Goal: Task Accomplishment & Management: Manage account settings

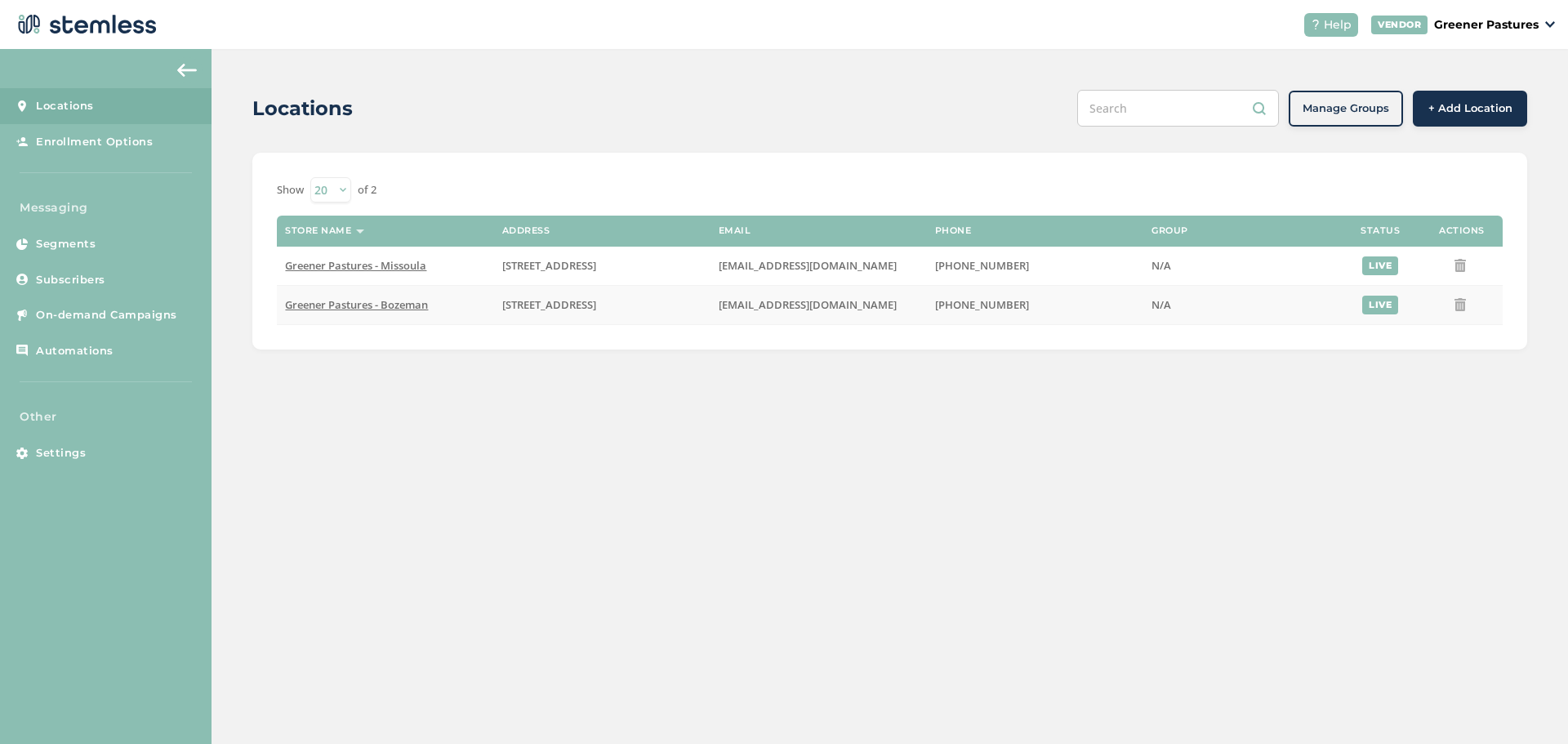
click at [315, 303] on span "Greener Pastures - Bozeman" at bounding box center [356, 305] width 143 height 15
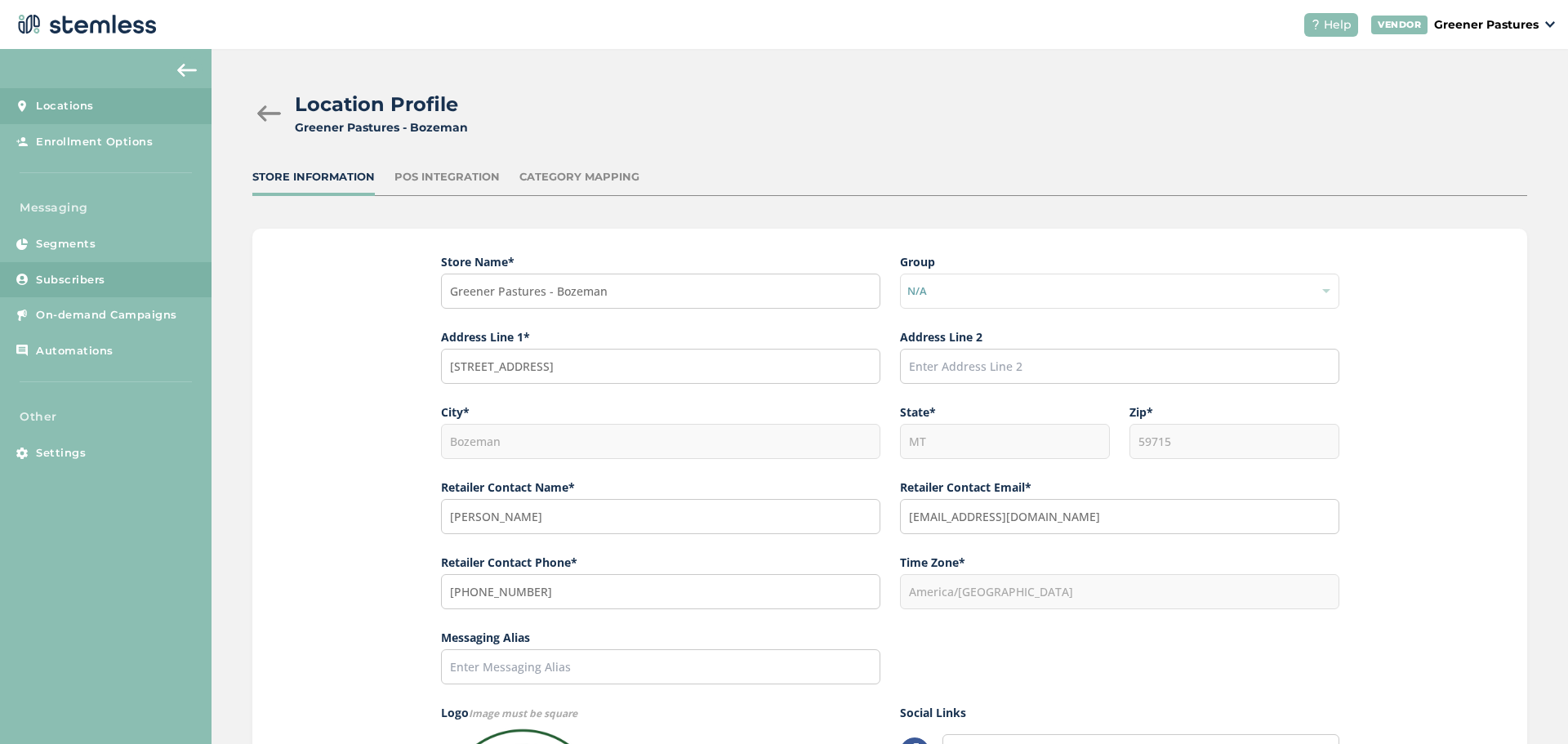
click at [95, 270] on link "Subscribers" at bounding box center [106, 280] width 212 height 36
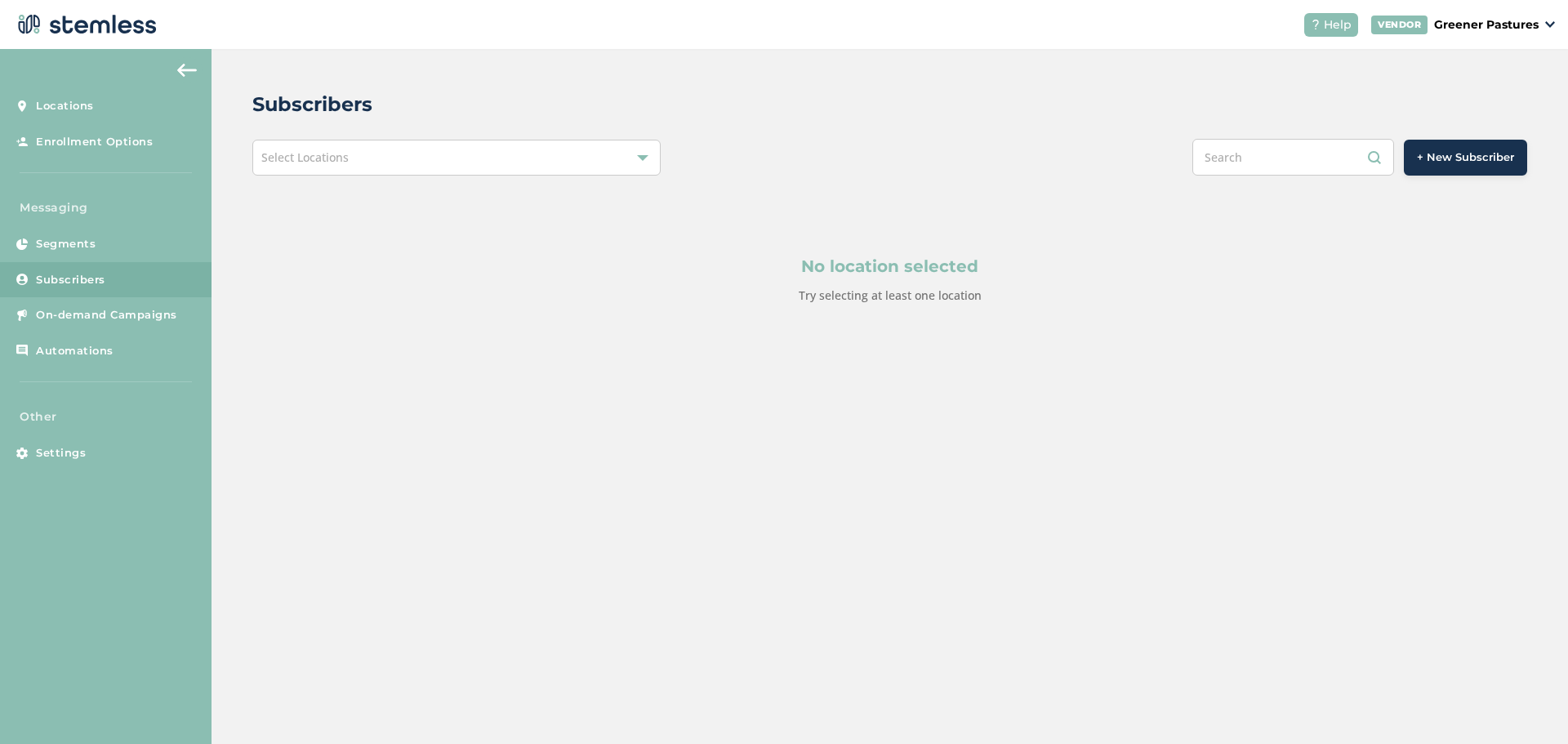
click at [475, 161] on div "Select Locations" at bounding box center [457, 158] width 408 height 36
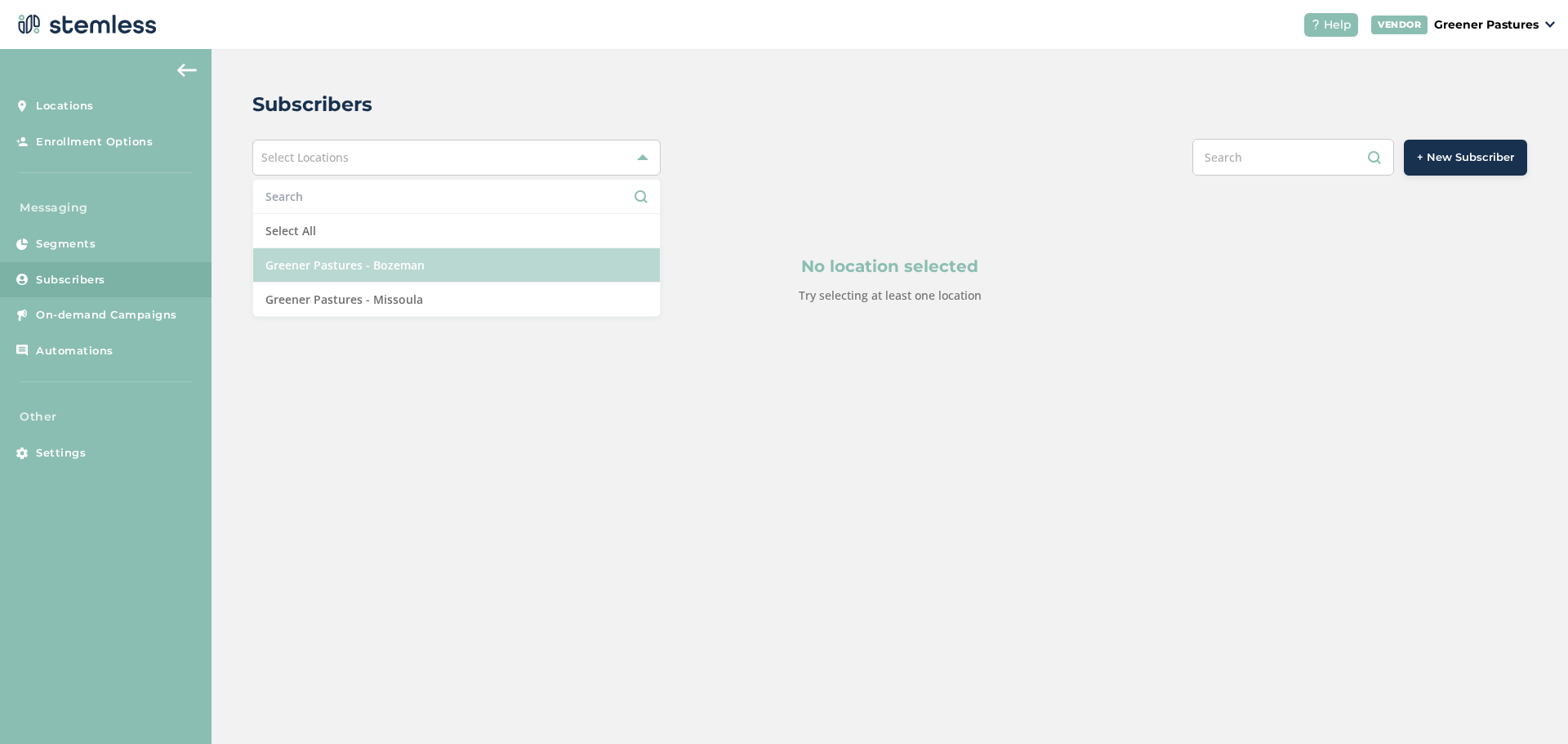
click at [412, 277] on li "Greener Pastures - Bozeman" at bounding box center [457, 266] width 406 height 35
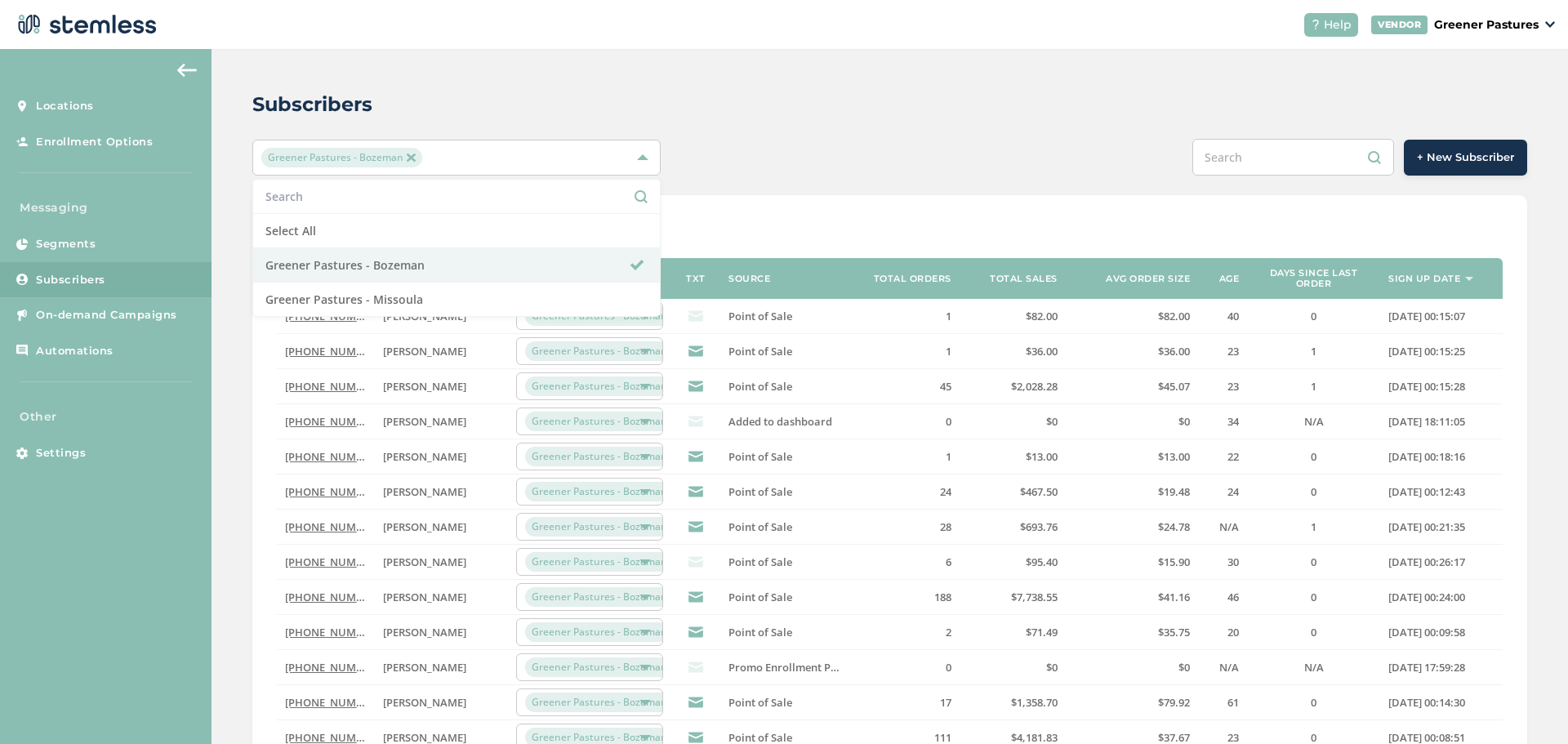
click at [792, 92] on div "Subscribers" at bounding box center [883, 105] width 1262 height 29
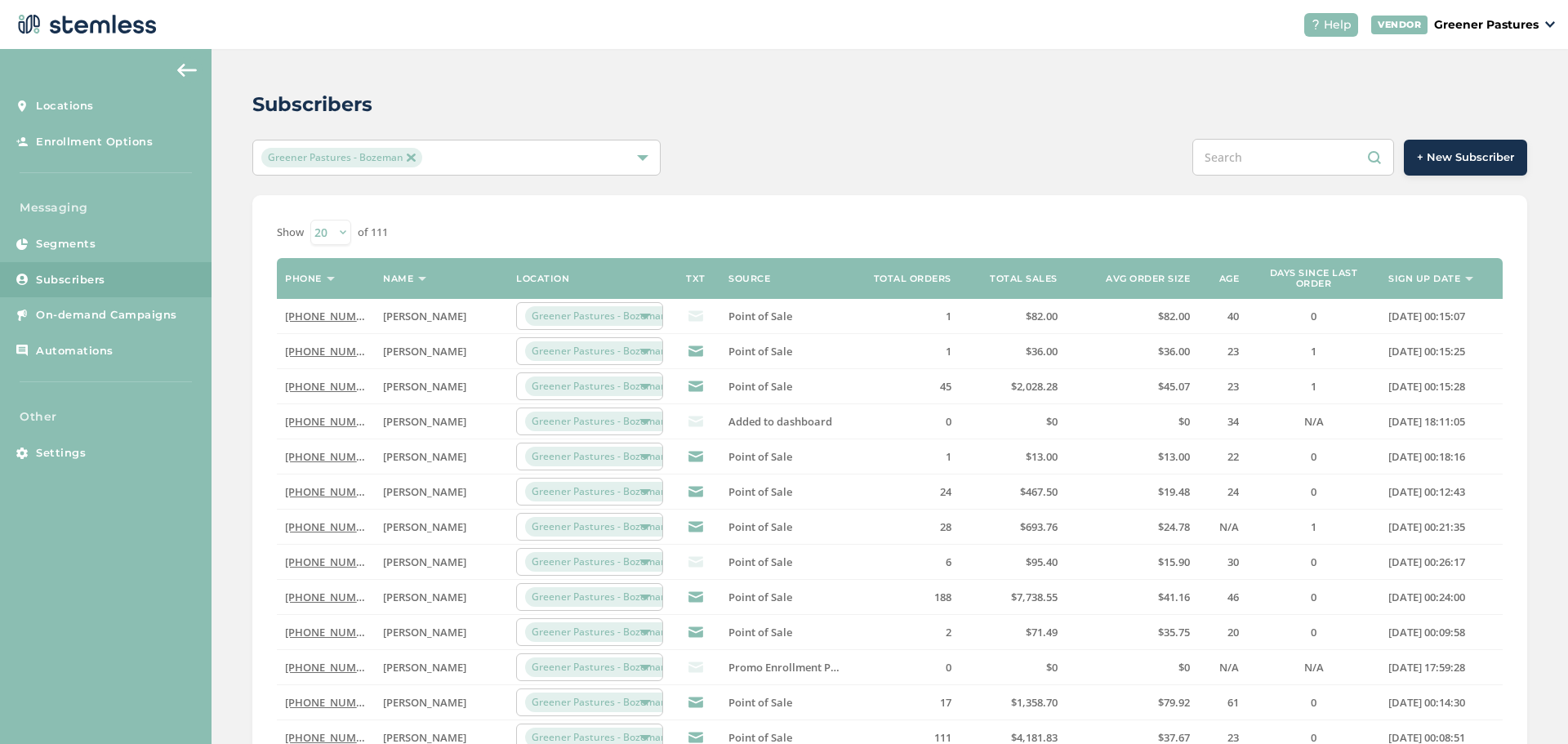
click at [1426, 276] on label "Sign up date" at bounding box center [1424, 279] width 72 height 10
click at [1418, 273] on label "Sign up date" at bounding box center [1424, 279] width 72 height 10
click at [405, 169] on div "Greener Pastures - Bozeman" at bounding box center [457, 158] width 408 height 36
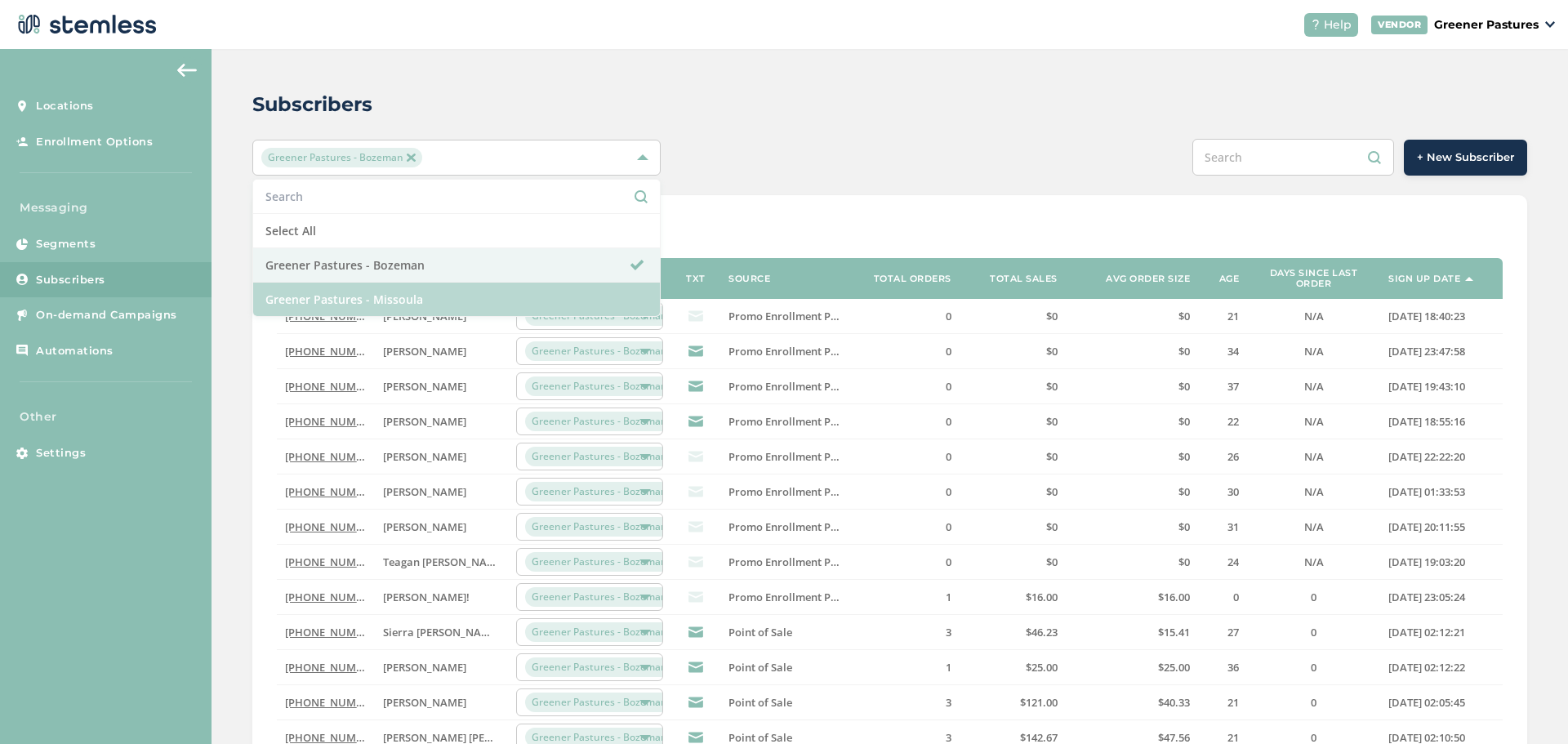
click at [392, 285] on li "Greener Pastures - Missoula" at bounding box center [457, 299] width 406 height 34
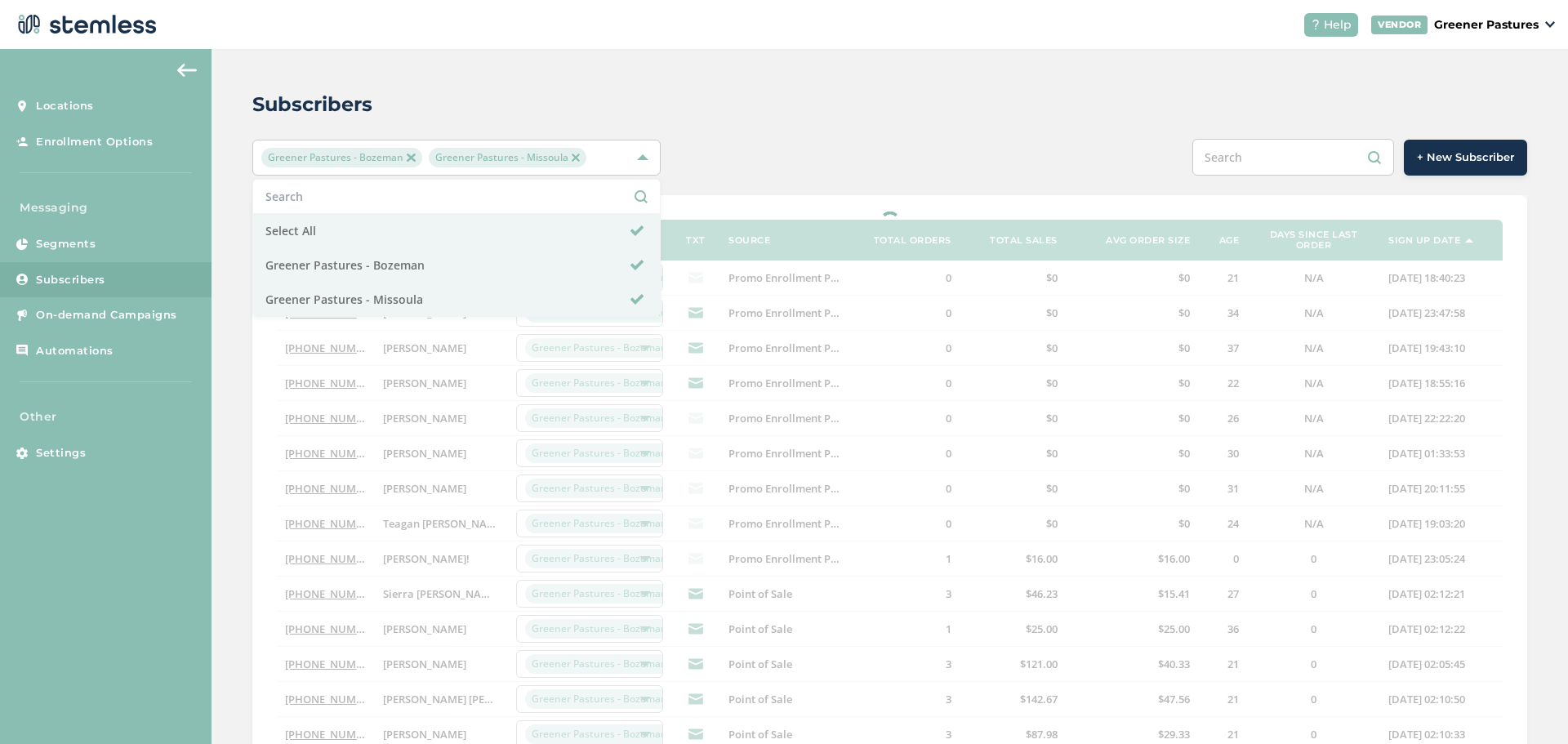
click at [410, 155] on img at bounding box center [410, 157] width 8 height 8
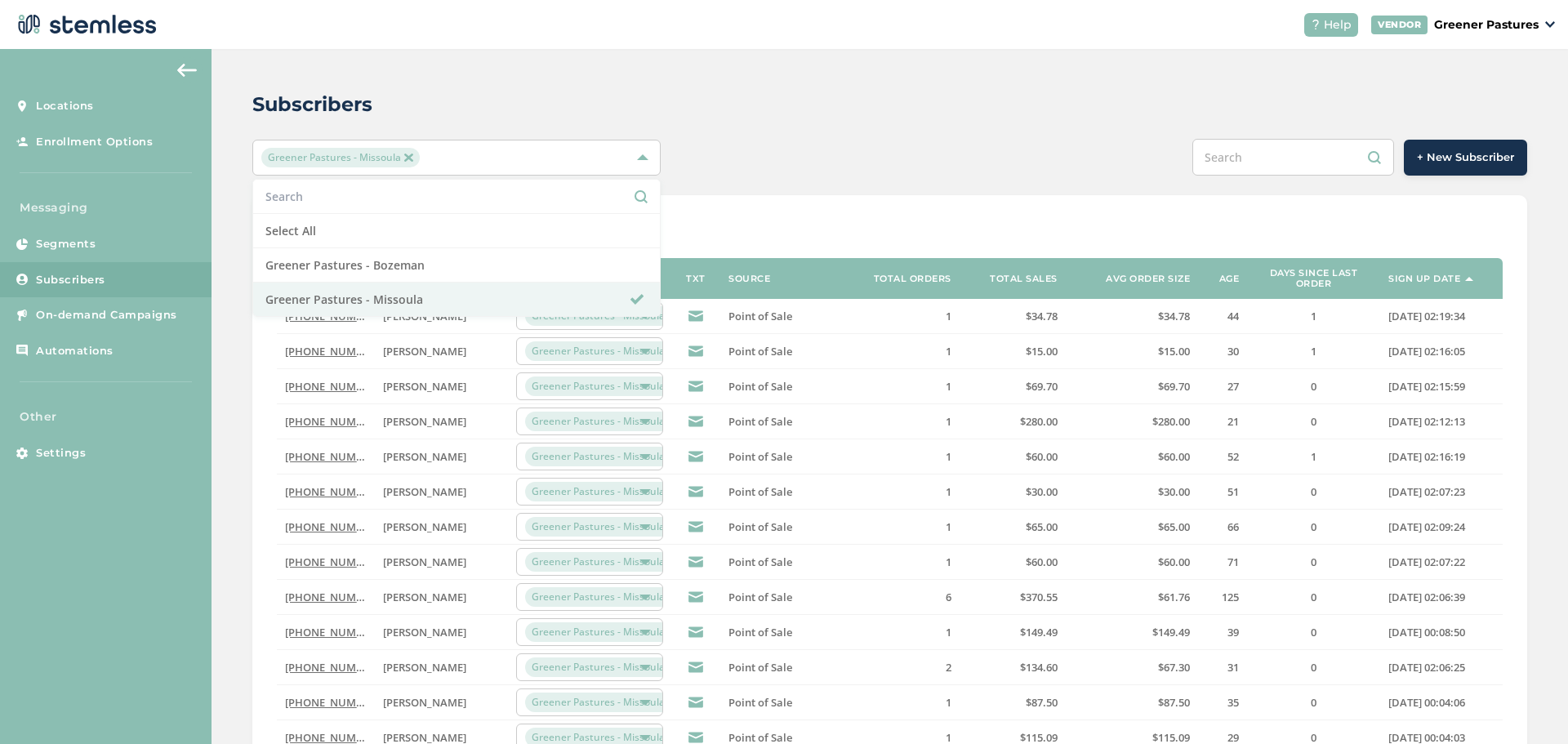
click at [1414, 282] on label "Sign up date" at bounding box center [1424, 279] width 72 height 10
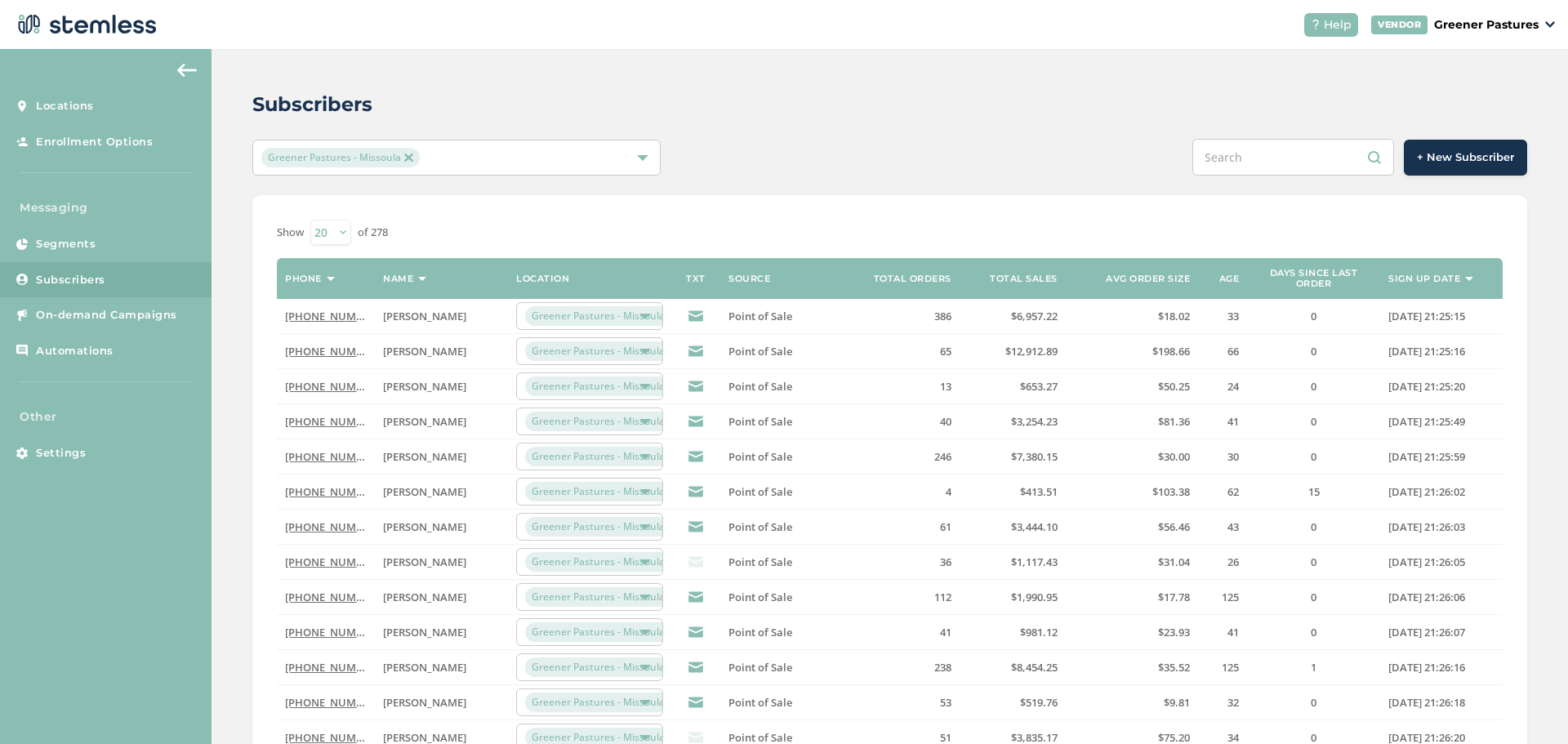
click at [1430, 285] on th "Sign up date" at bounding box center [1442, 278] width 123 height 41
click at [395, 159] on span "Greener Pastures - Missoula" at bounding box center [340, 157] width 157 height 20
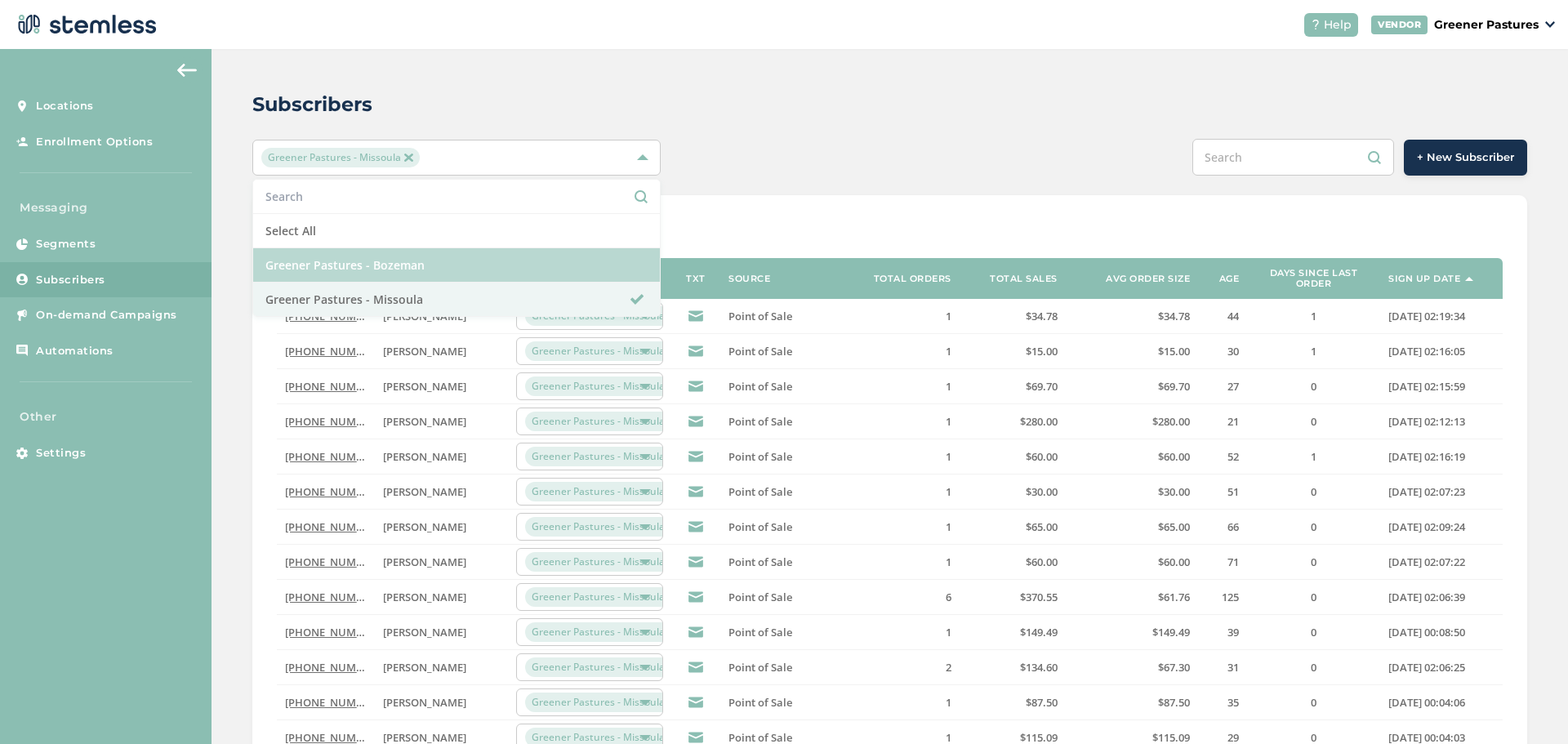
click at [347, 260] on li "Greener Pastures - Bozeman" at bounding box center [457, 266] width 406 height 35
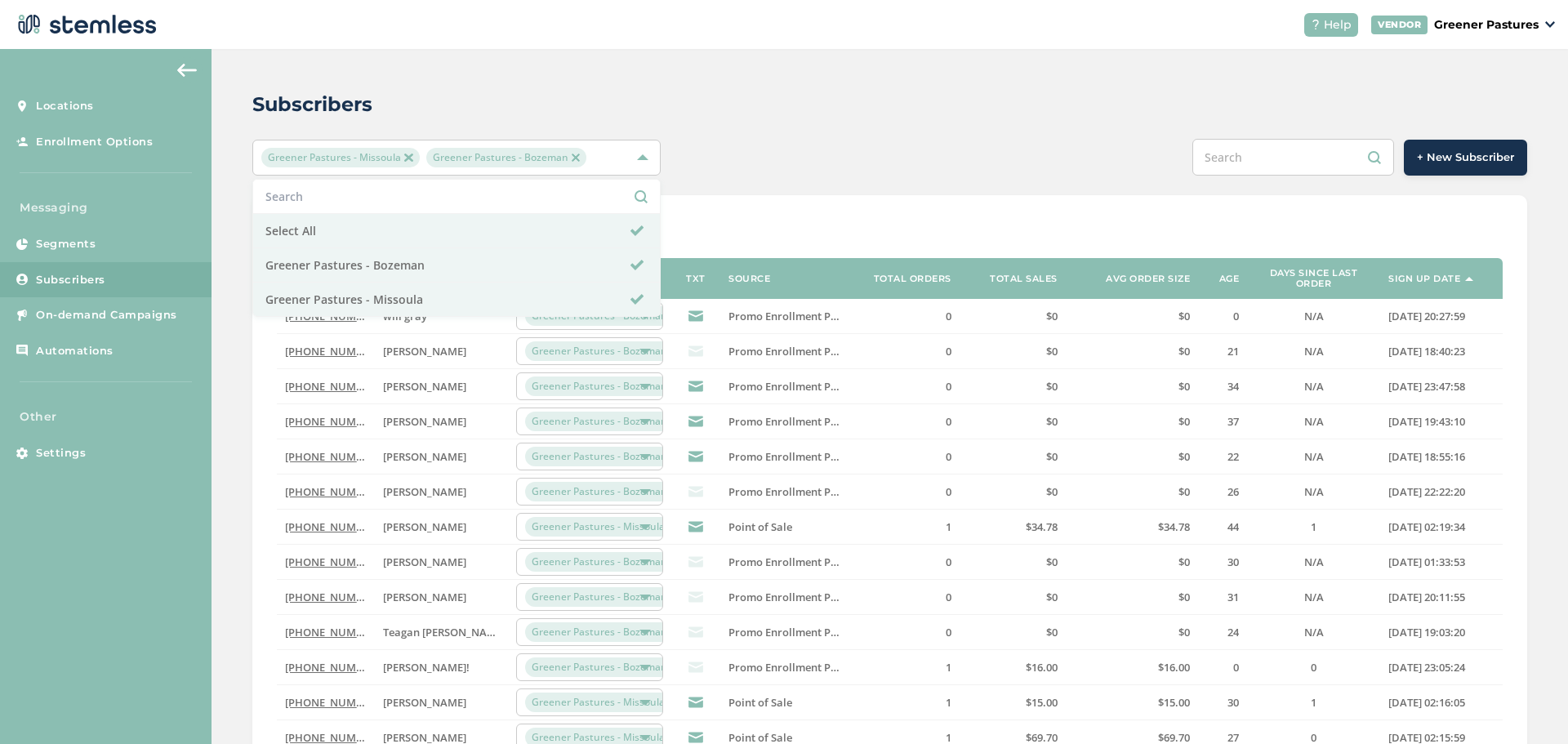
click at [408, 155] on img at bounding box center [408, 157] width 8 height 8
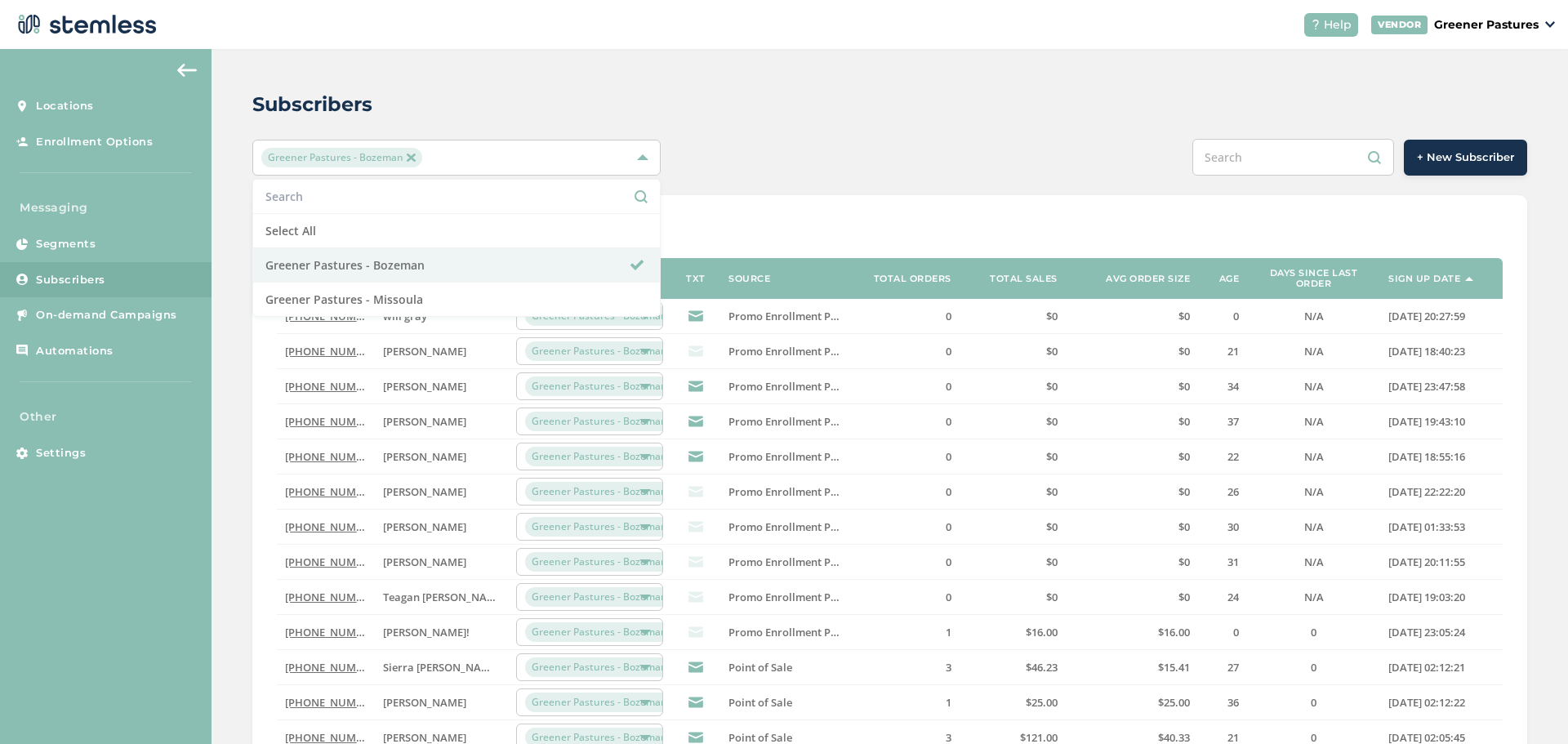
click at [1056, 144] on div "+ New Subscriber" at bounding box center [1155, 157] width 743 height 37
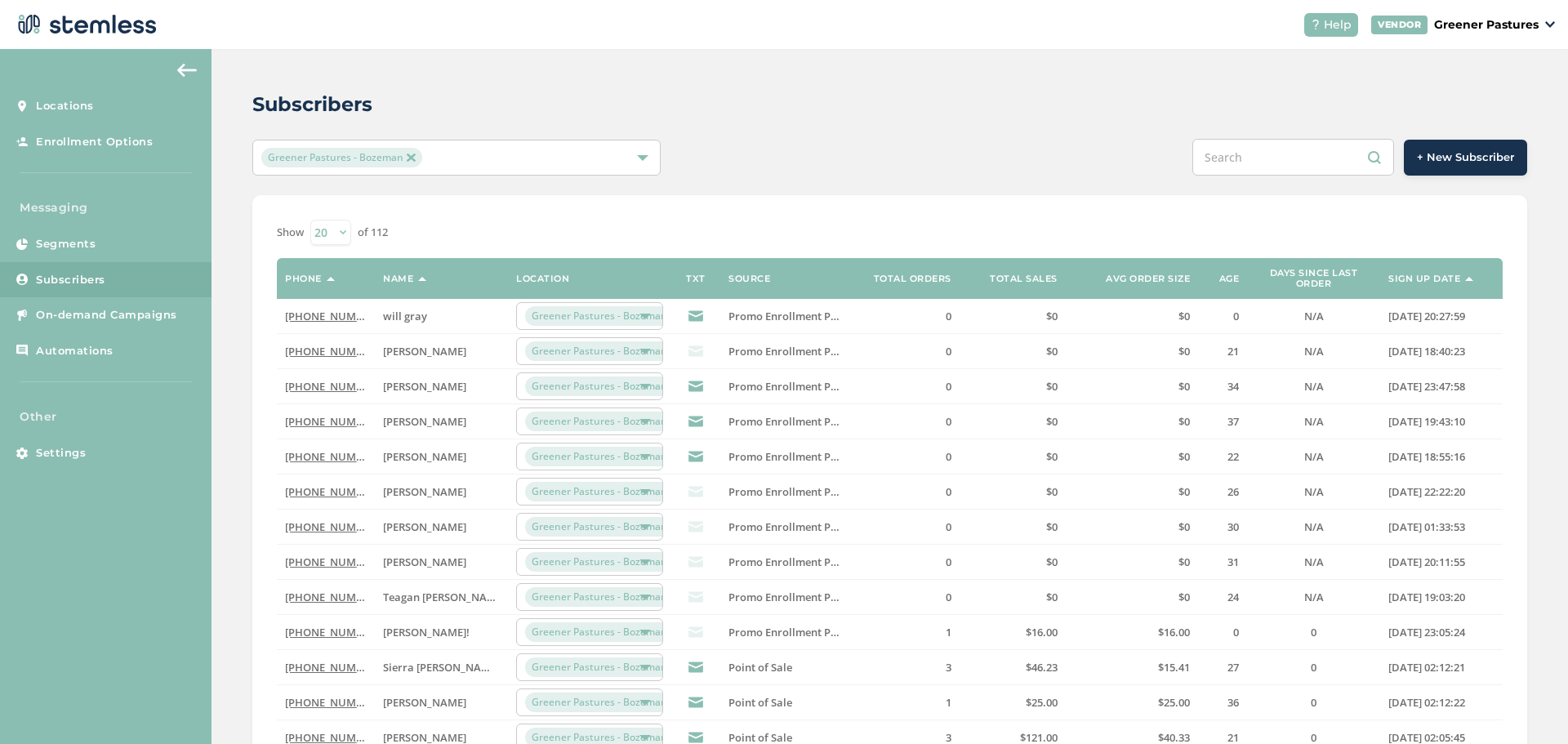
click at [409, 152] on span "Greener Pastures - Bozeman" at bounding box center [341, 157] width 160 height 20
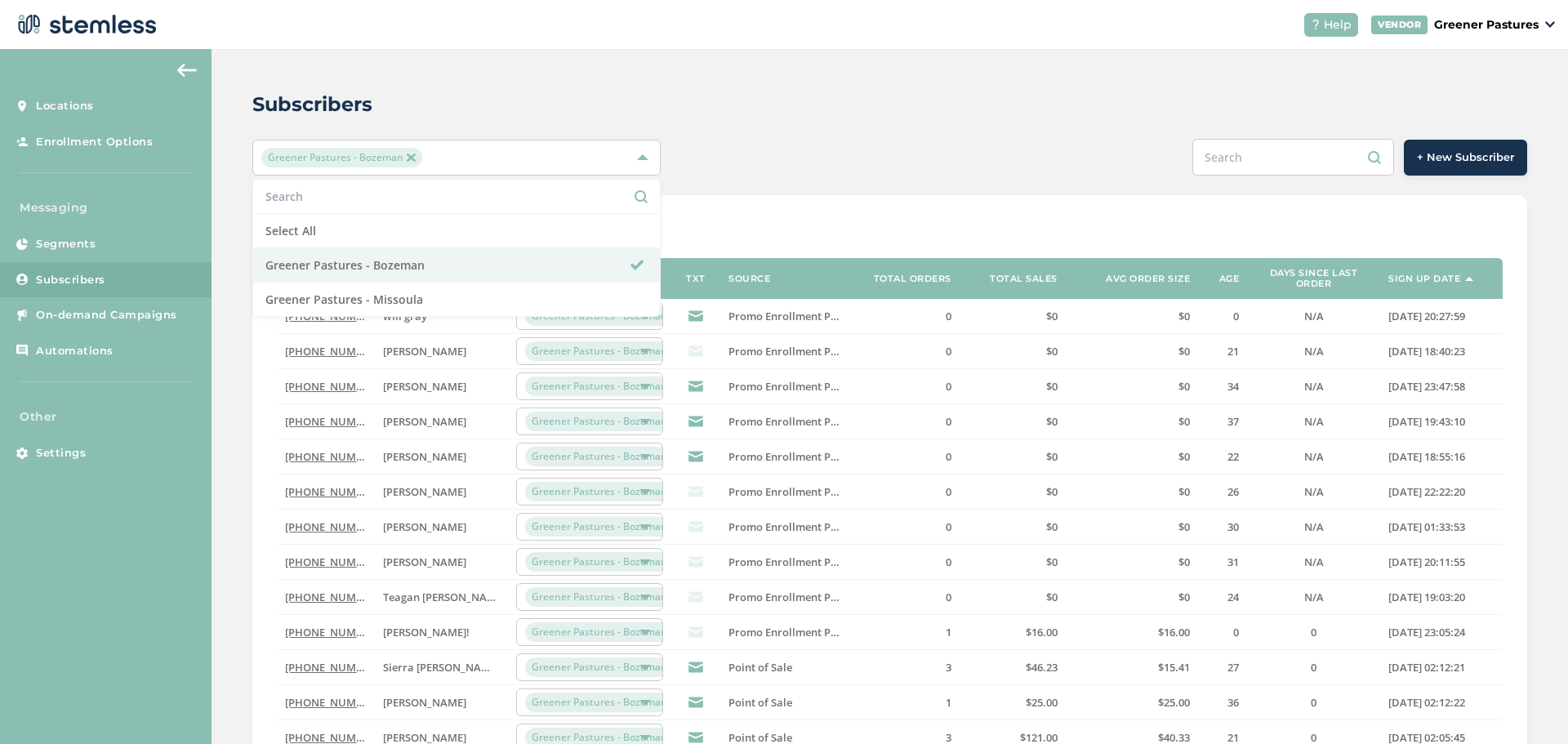
click at [408, 162] on img at bounding box center [410, 157] width 8 height 8
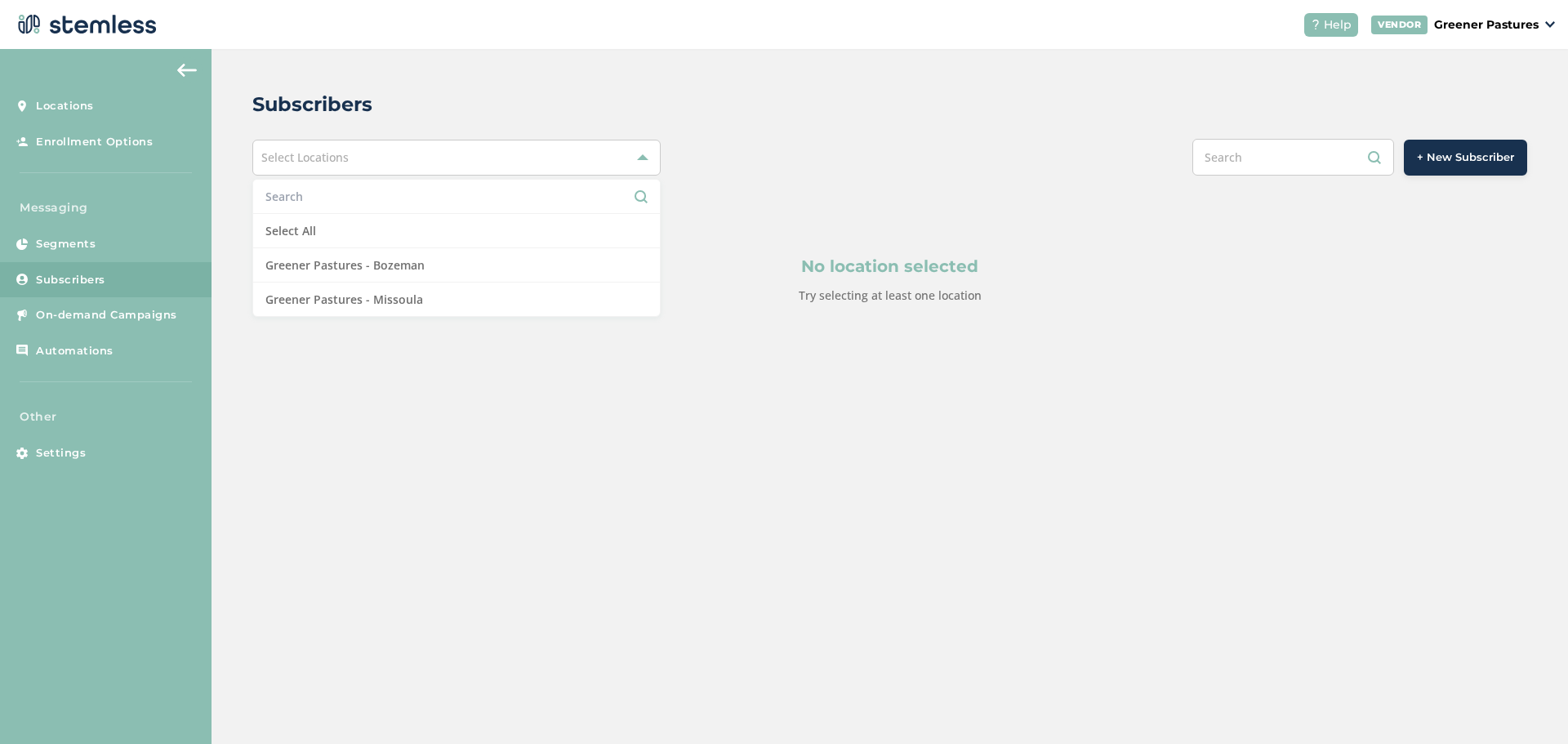
click at [948, 166] on div "+ New Subscriber" at bounding box center [1155, 157] width 743 height 37
